Goal: Task Accomplishment & Management: Use online tool/utility

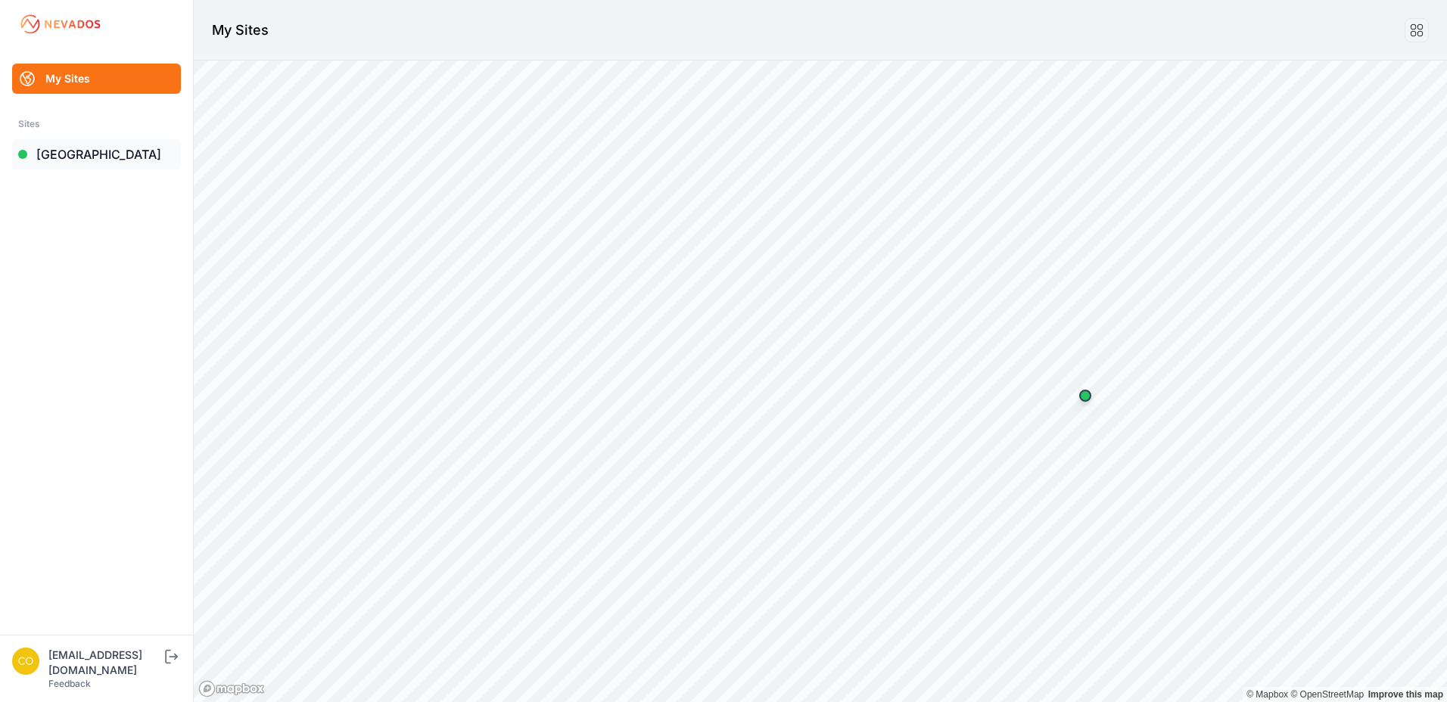
click at [60, 164] on link "[GEOGRAPHIC_DATA]" at bounding box center [96, 154] width 169 height 30
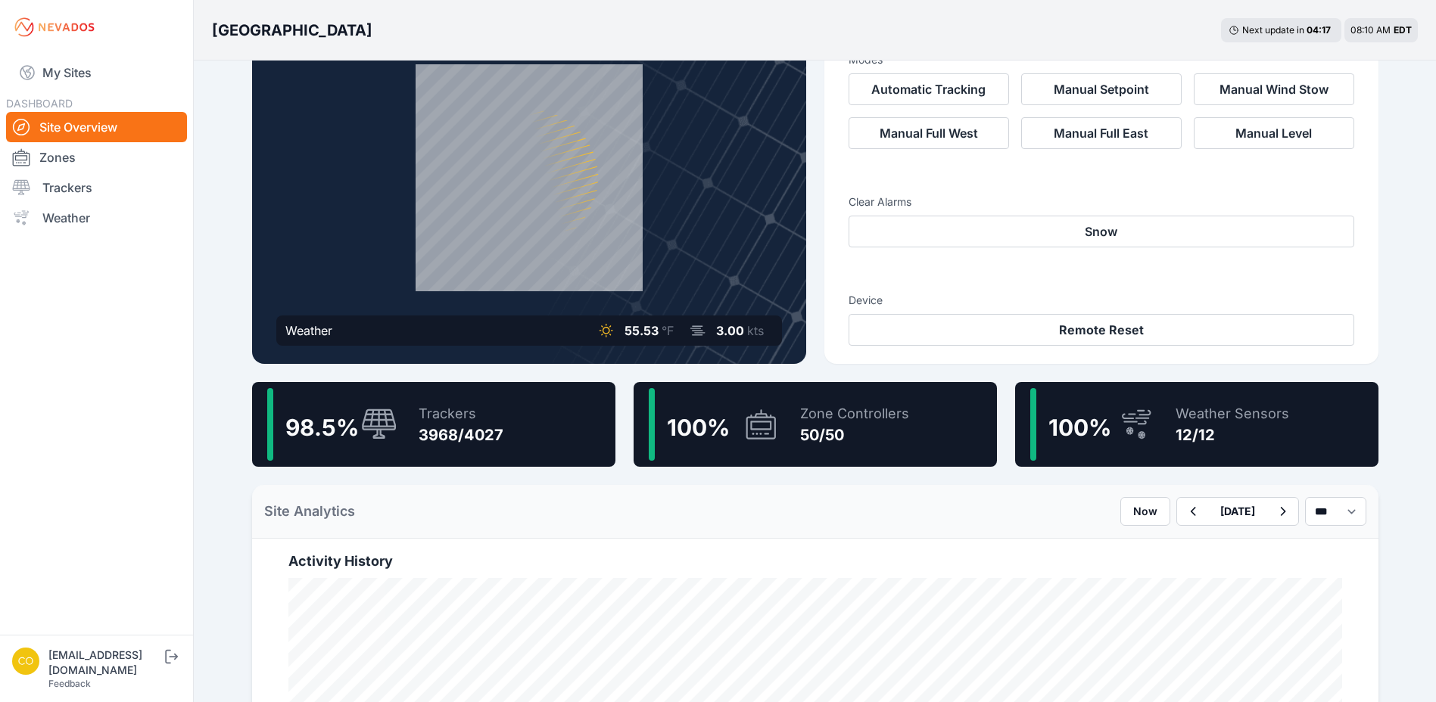
scroll to position [227, 0]
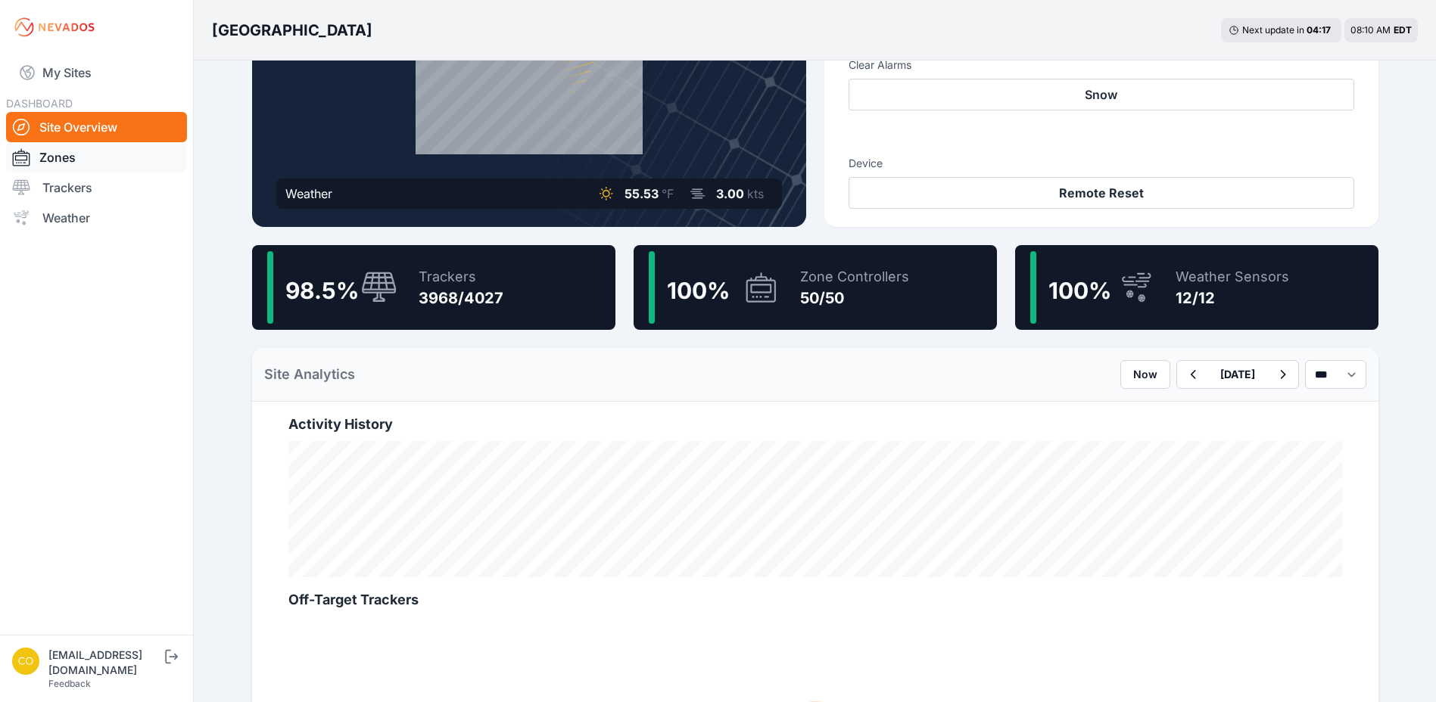
click at [44, 161] on link "Zones" at bounding box center [96, 157] width 181 height 30
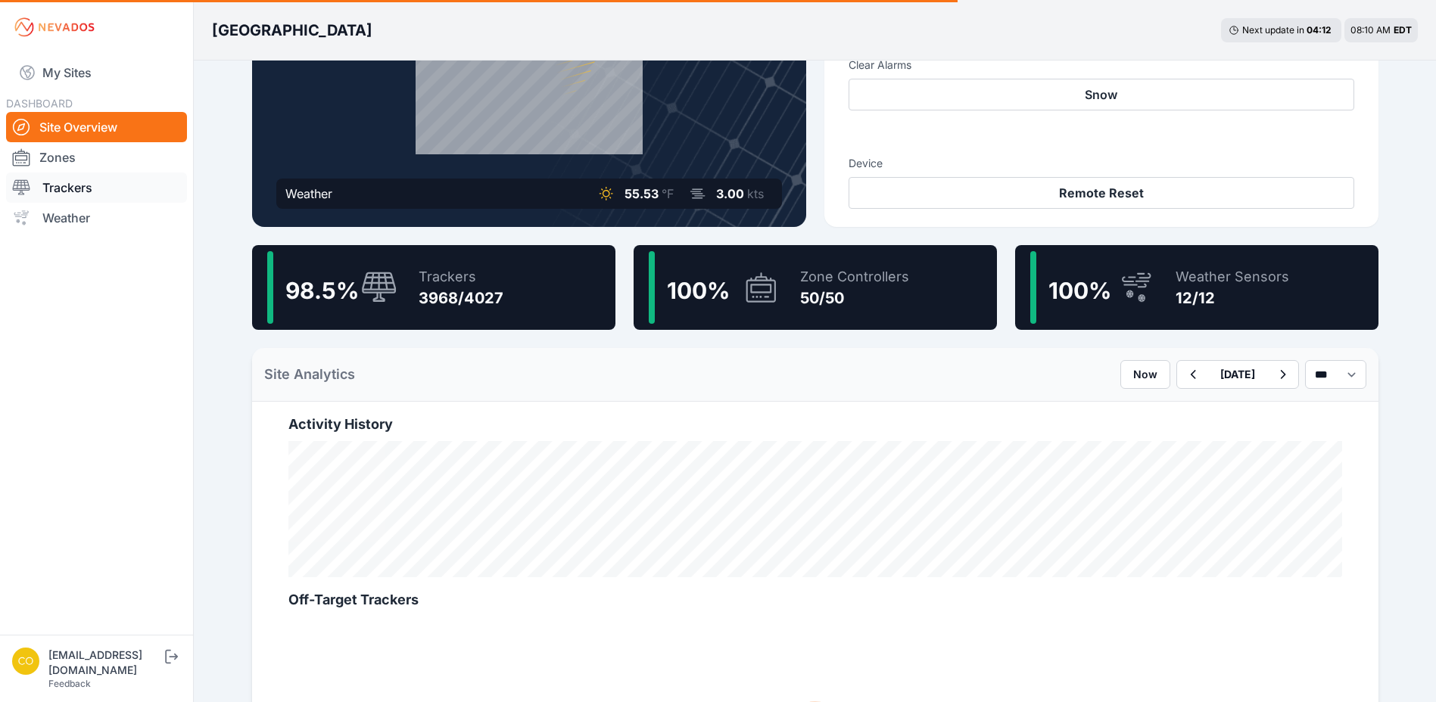
click at [59, 201] on link "Trackers" at bounding box center [96, 188] width 181 height 30
click at [61, 194] on link "Trackers" at bounding box center [96, 188] width 181 height 30
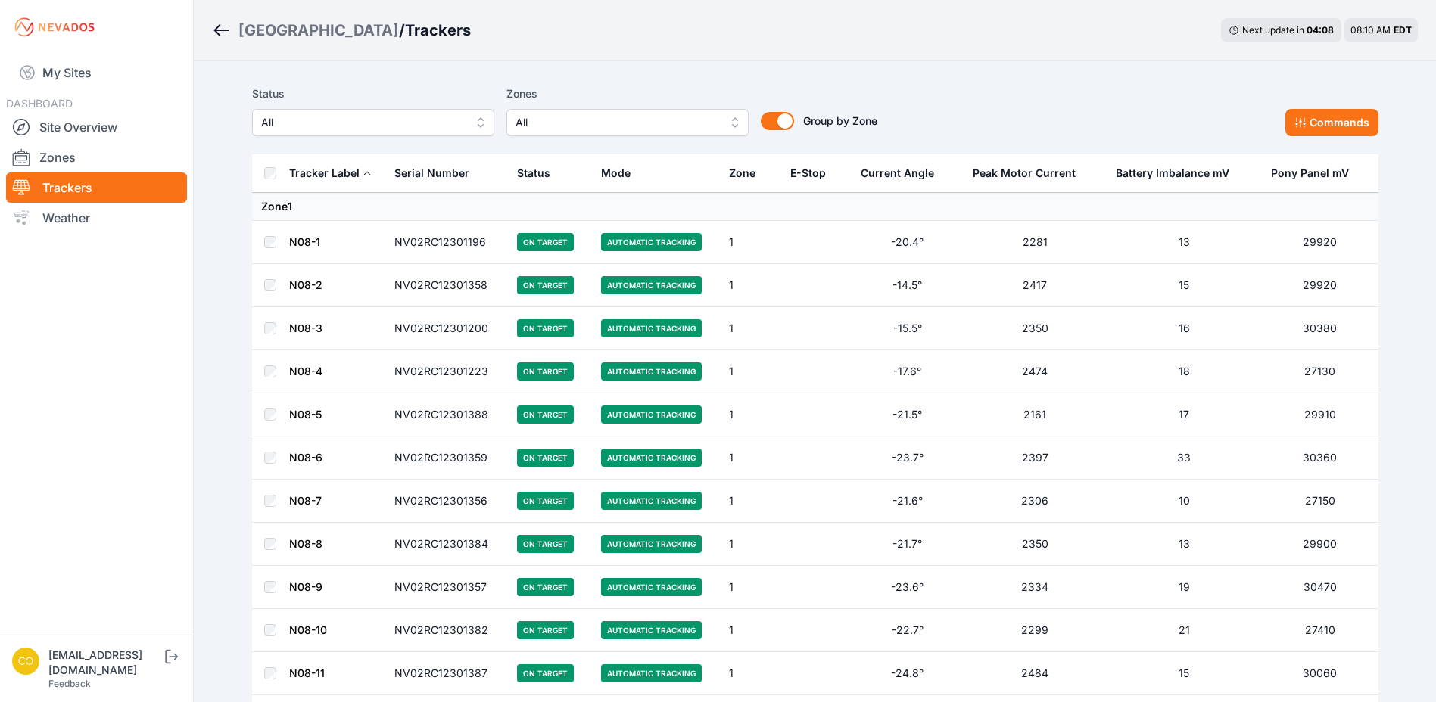
click at [113, 418] on nav "My Sites DASHBOARD Site Overview Zones Trackers Weather" at bounding box center [96, 338] width 193 height 568
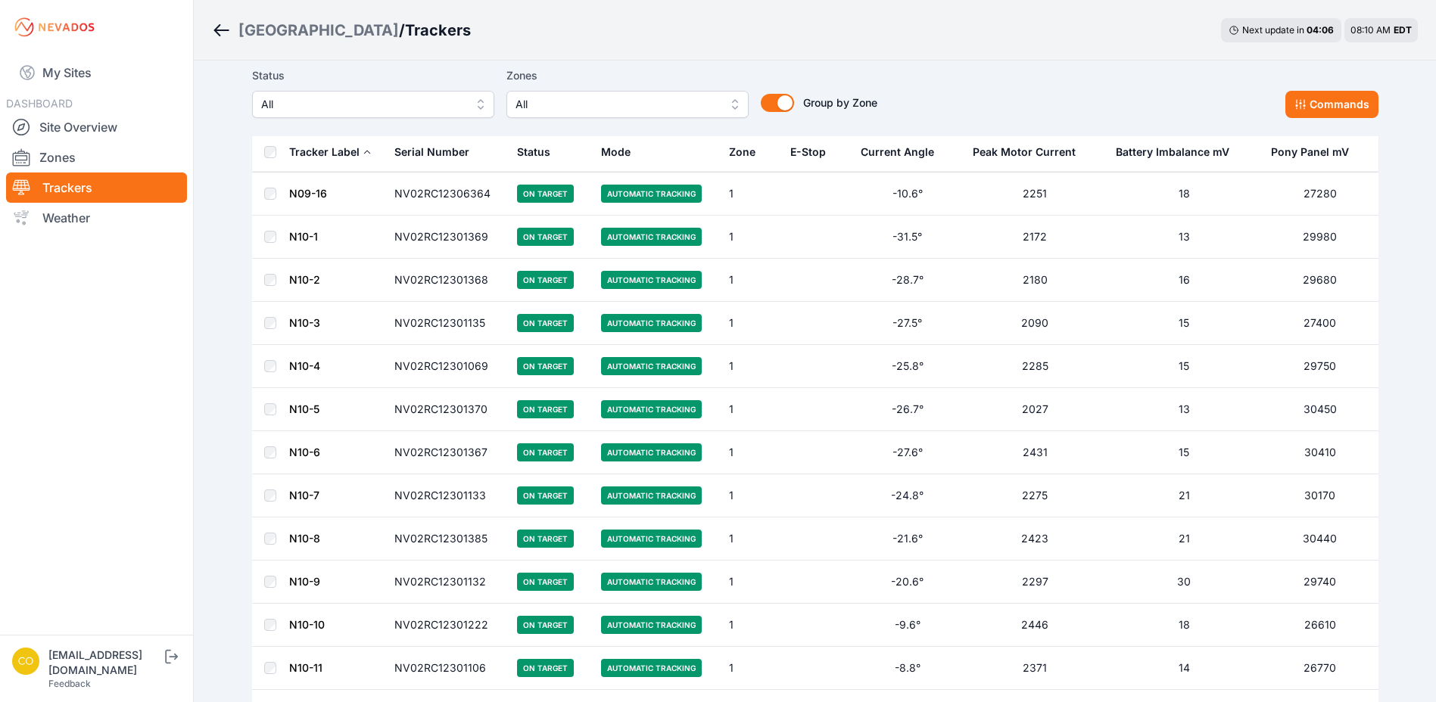
scroll to position [1513, 0]
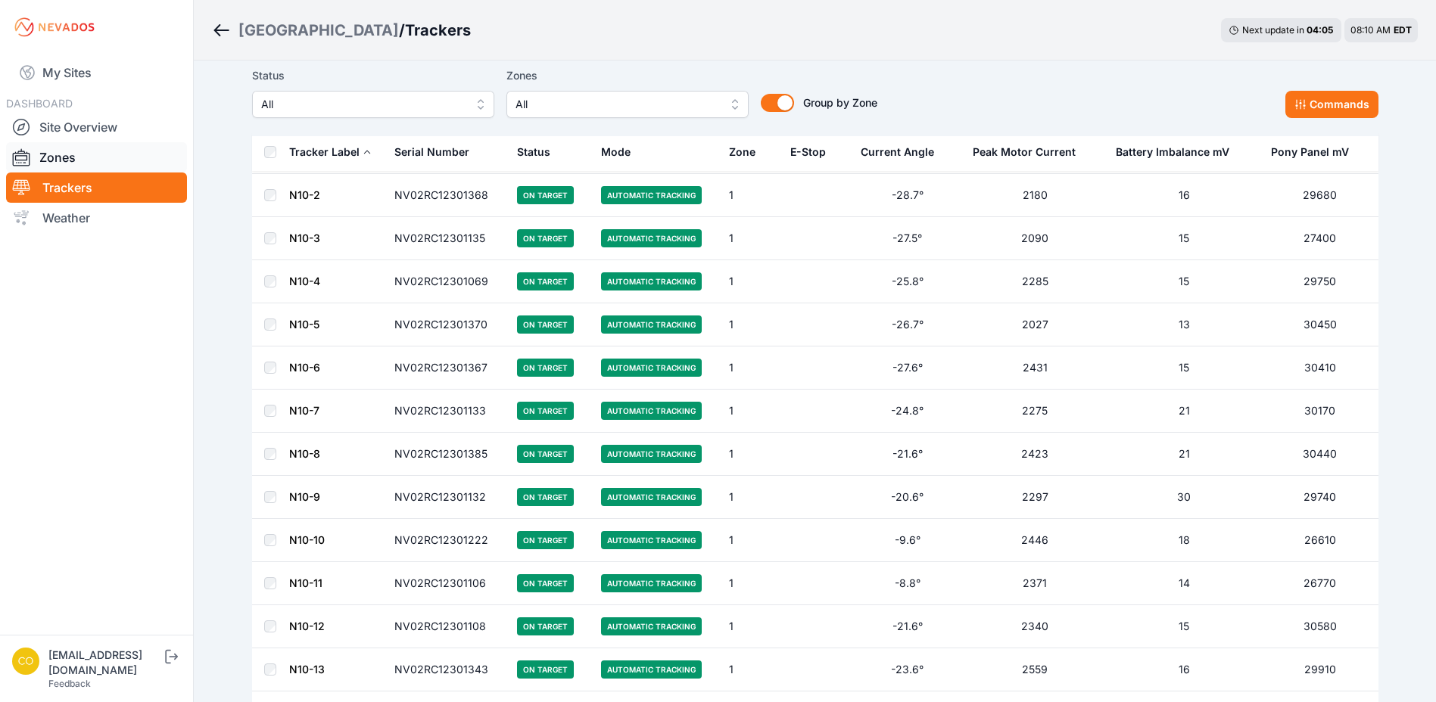
click at [67, 160] on link "Zones" at bounding box center [96, 157] width 181 height 30
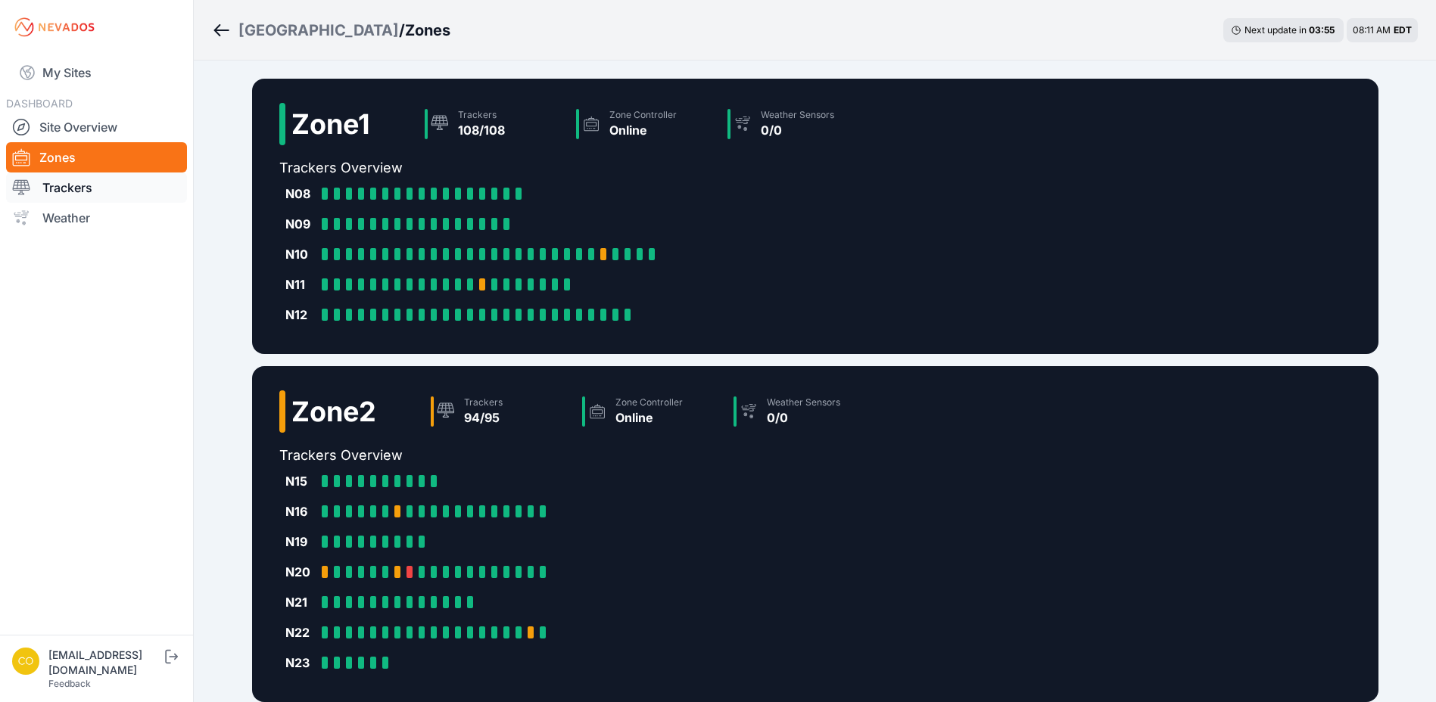
click at [69, 183] on link "Trackers" at bounding box center [96, 188] width 181 height 30
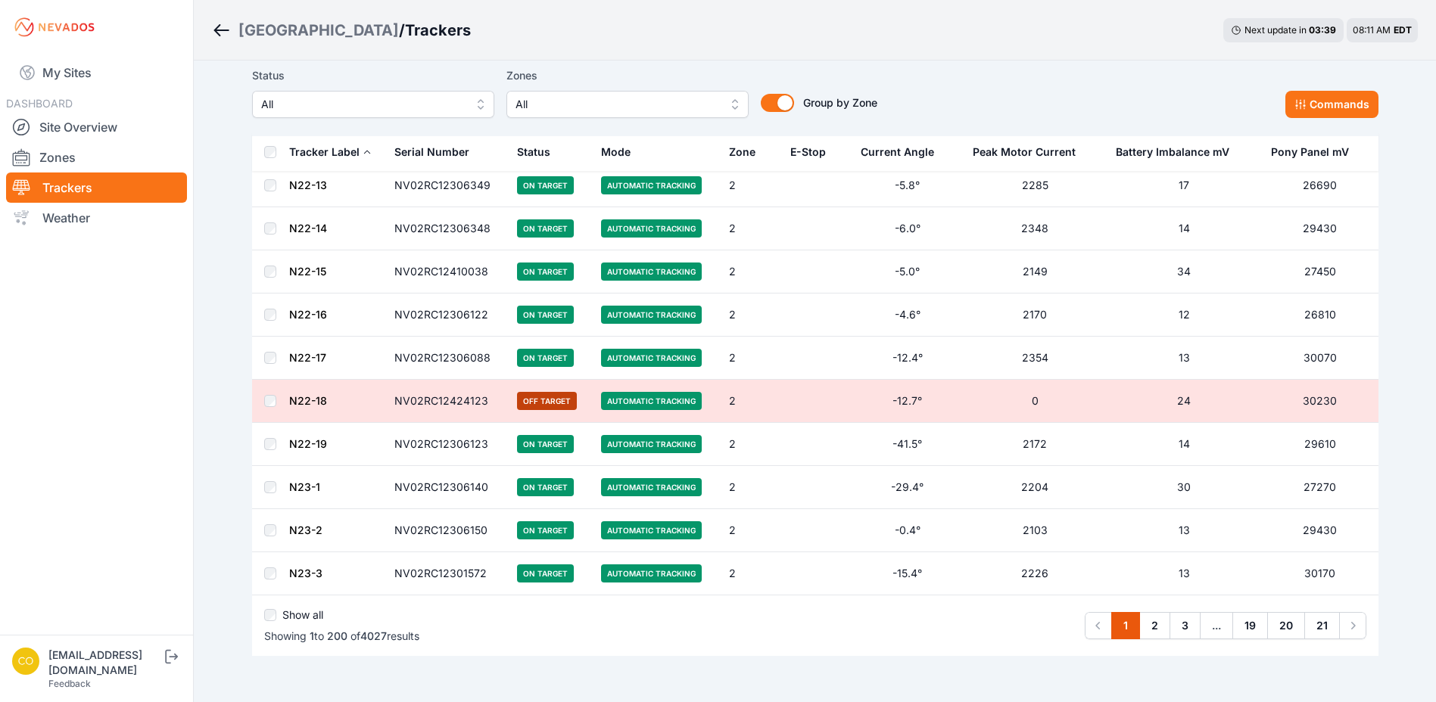
scroll to position [8347, 0]
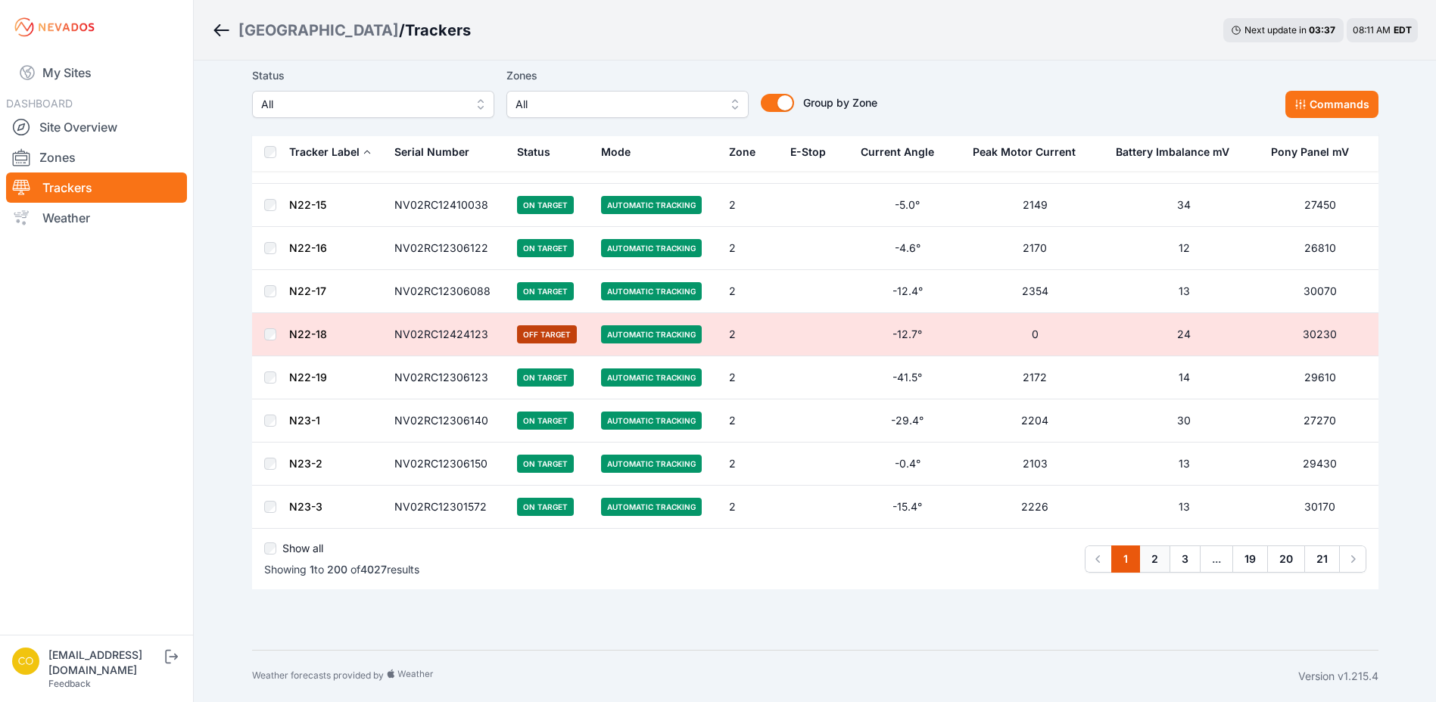
click at [1160, 559] on link "2" at bounding box center [1154, 559] width 31 height 27
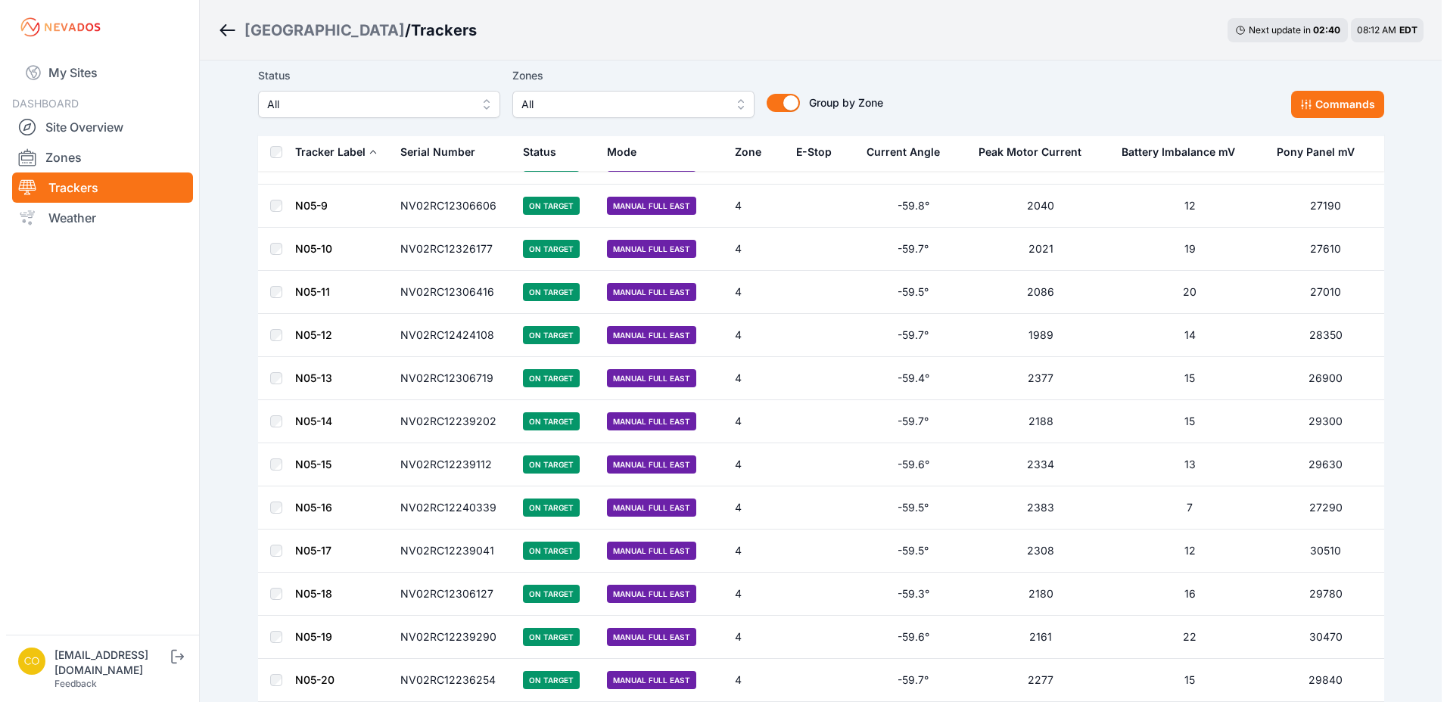
scroll to position [6357, 0]
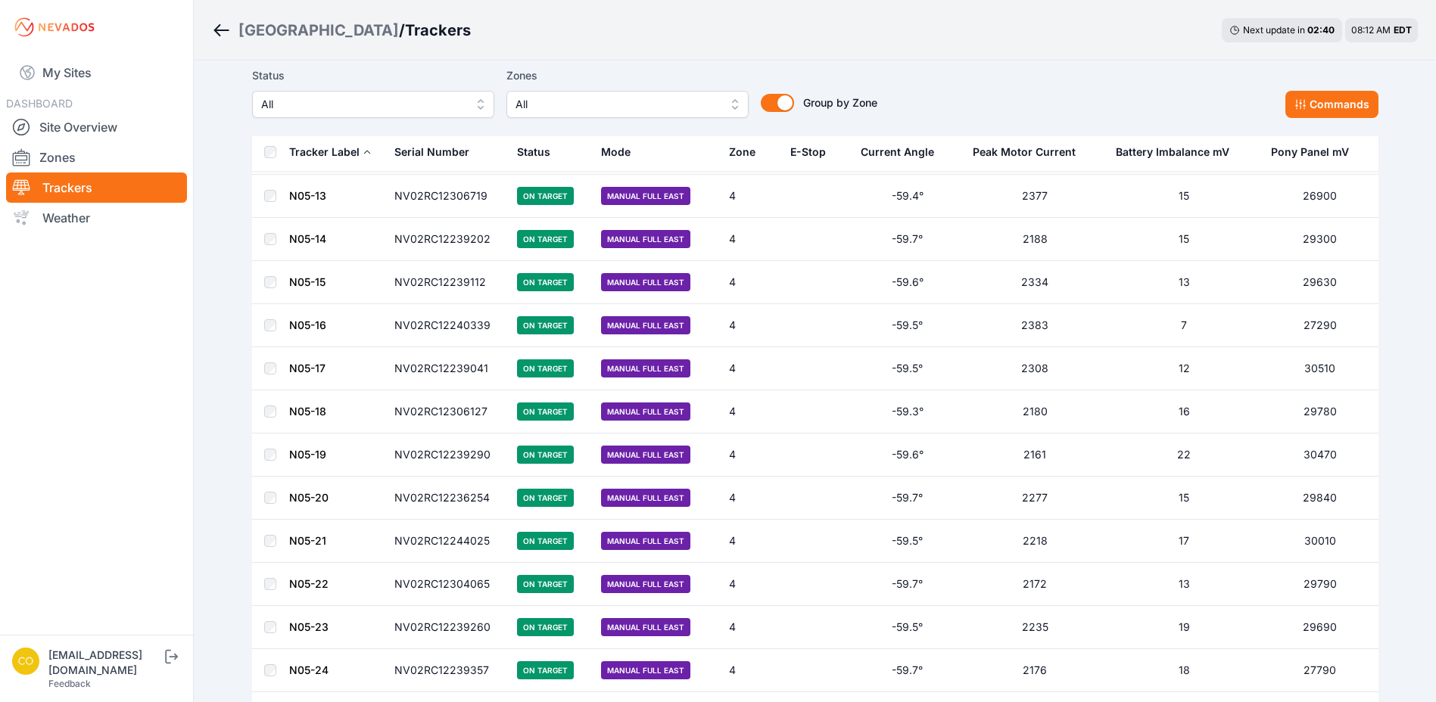
click at [613, 109] on span "All" at bounding box center [616, 104] width 203 height 18
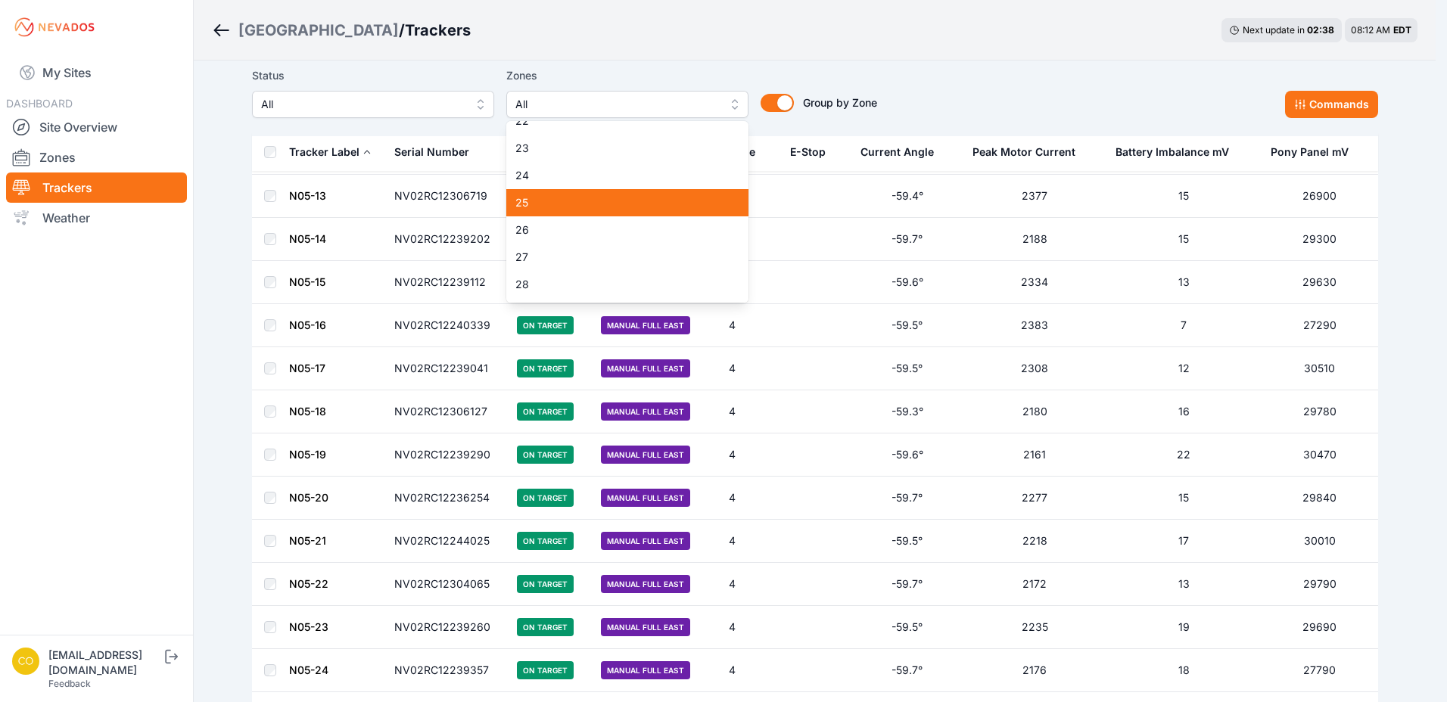
scroll to position [681, 0]
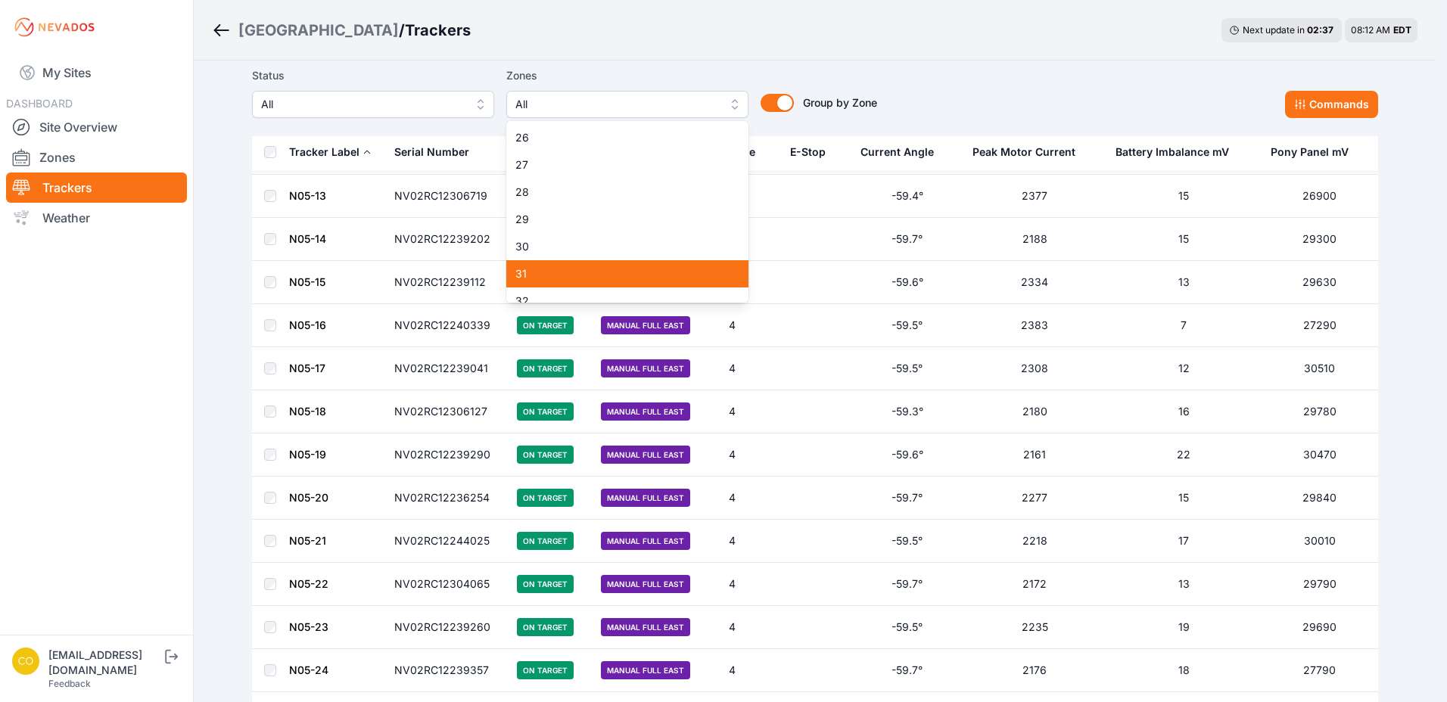
click at [588, 273] on span "31" at bounding box center [618, 273] width 206 height 15
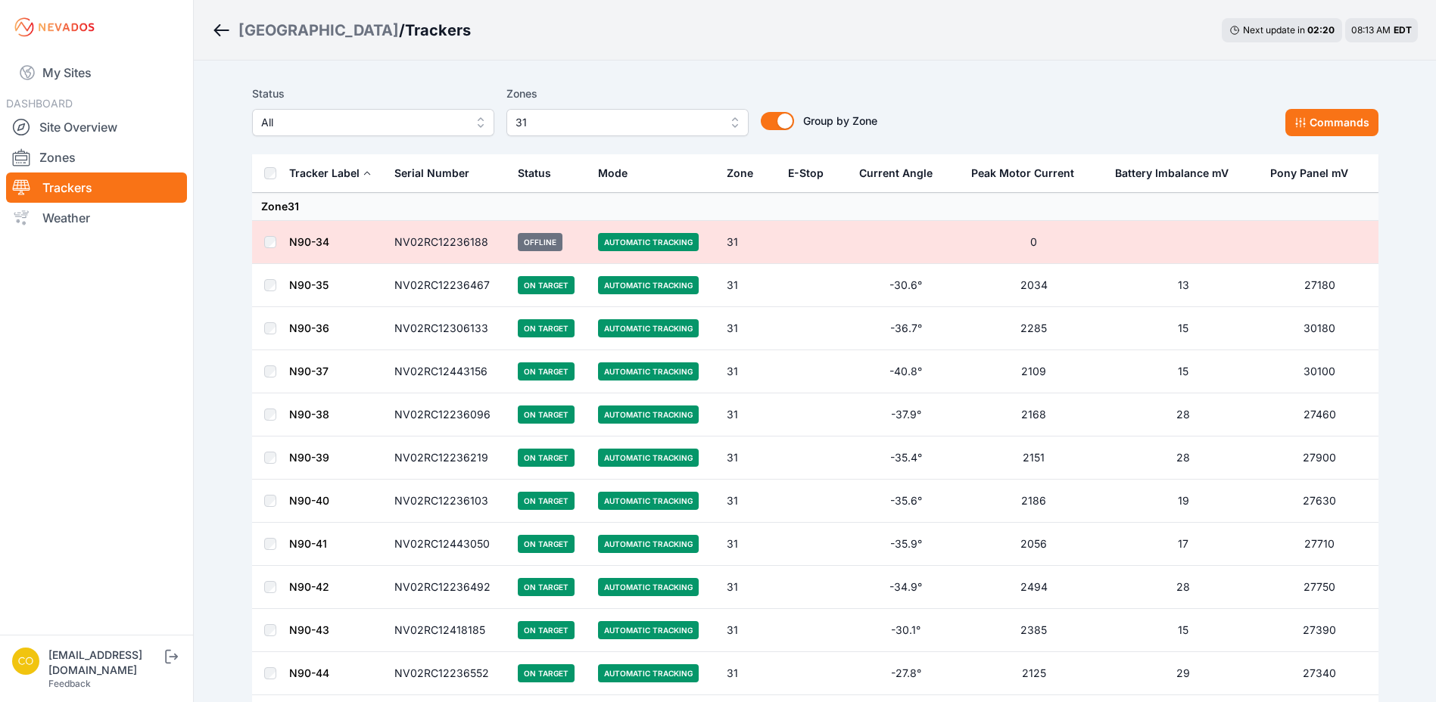
click at [267, 166] on th at bounding box center [270, 173] width 36 height 39
click at [1319, 123] on button "Commands" at bounding box center [1331, 122] width 93 height 27
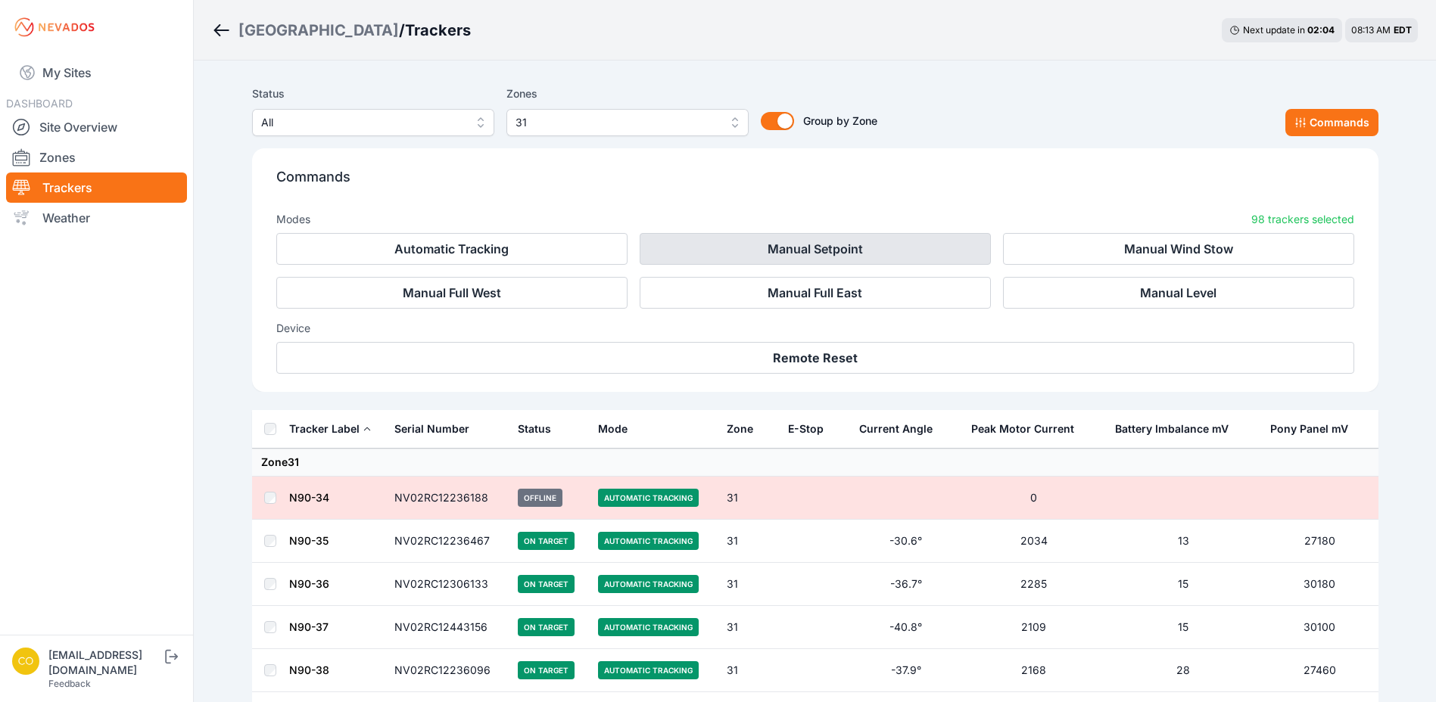
click at [851, 246] on button "Manual Setpoint" at bounding box center [814, 249] width 351 height 32
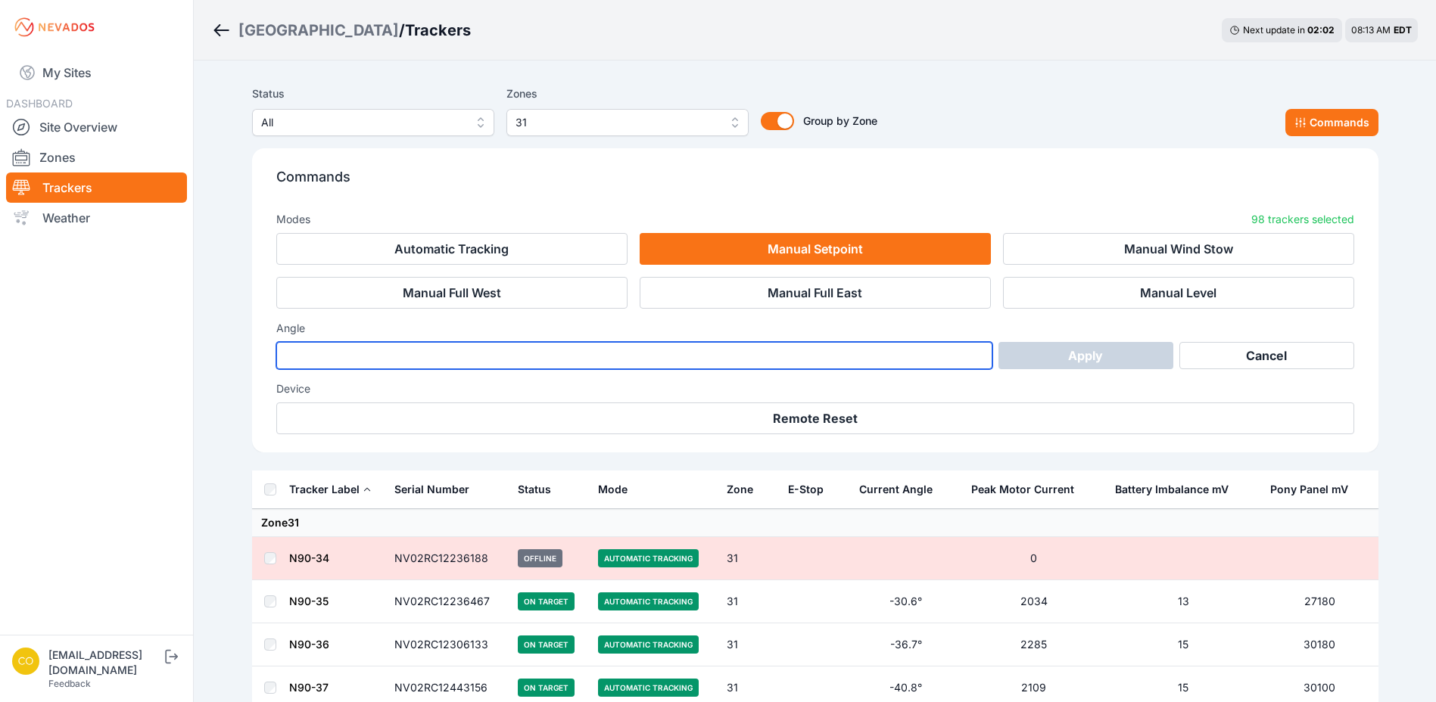
click at [622, 343] on input "number" at bounding box center [634, 355] width 717 height 27
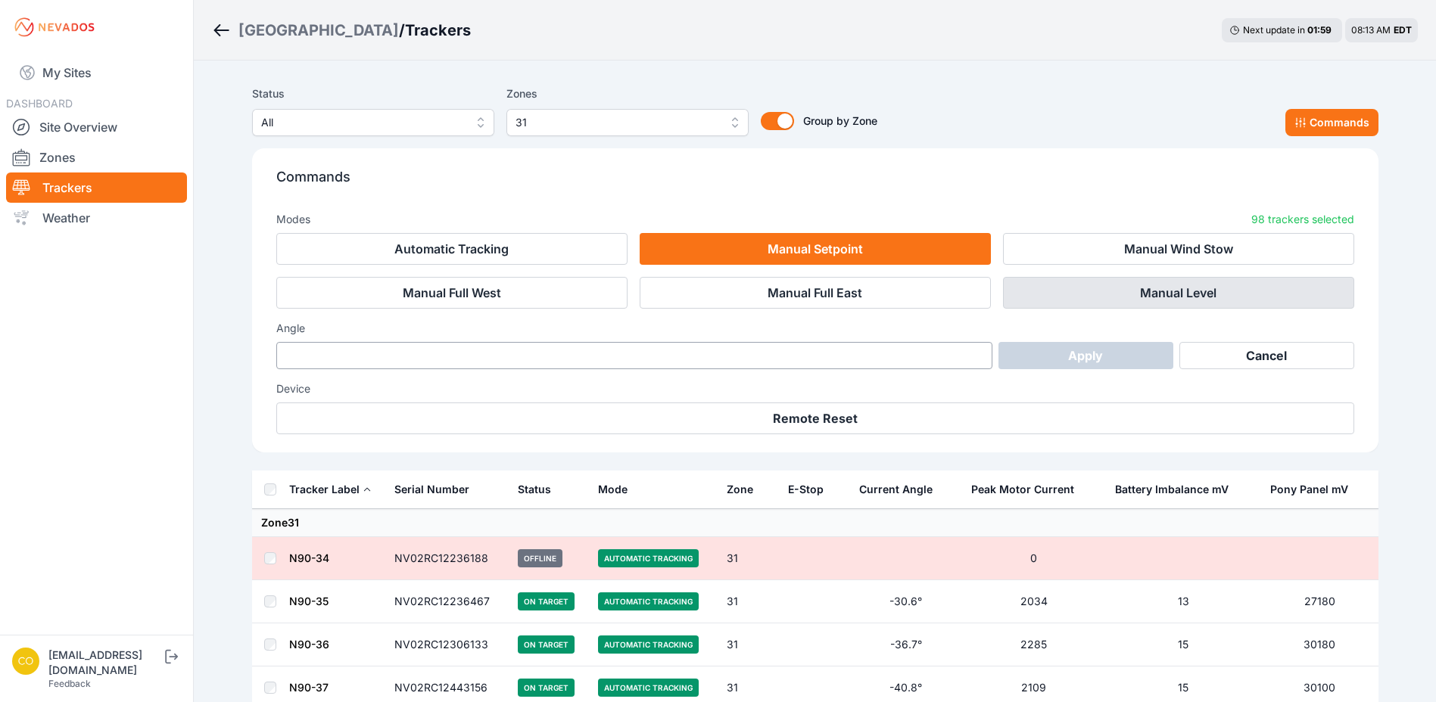
click at [1171, 290] on button "Manual Level" at bounding box center [1178, 293] width 351 height 32
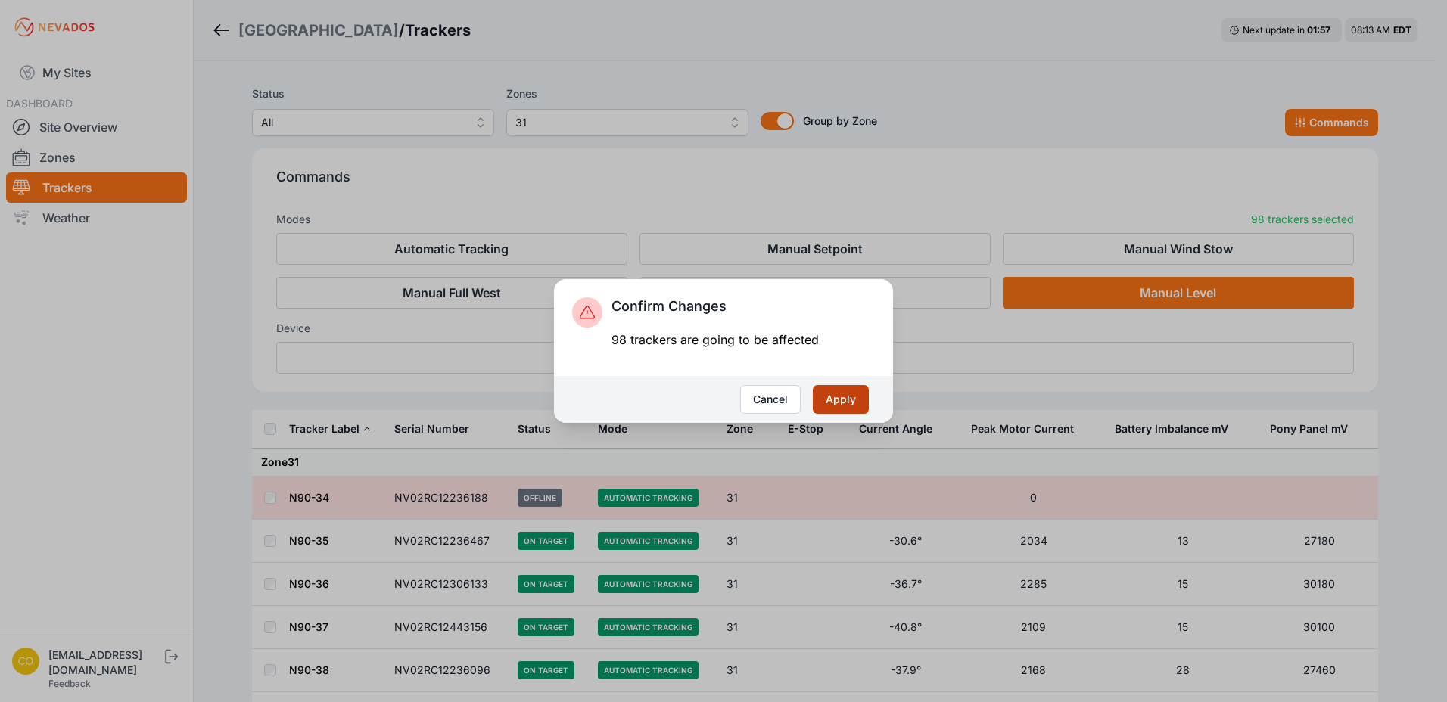
click at [835, 400] on button "Apply" at bounding box center [841, 399] width 56 height 29
